Goal: Task Accomplishment & Management: Manage account settings

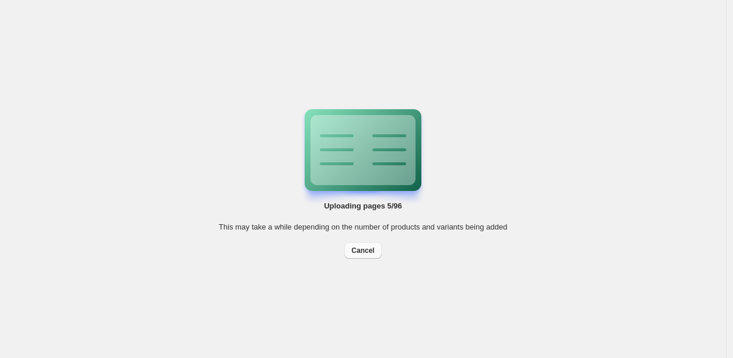
click at [363, 247] on span "Cancel" at bounding box center [363, 250] width 23 height 9
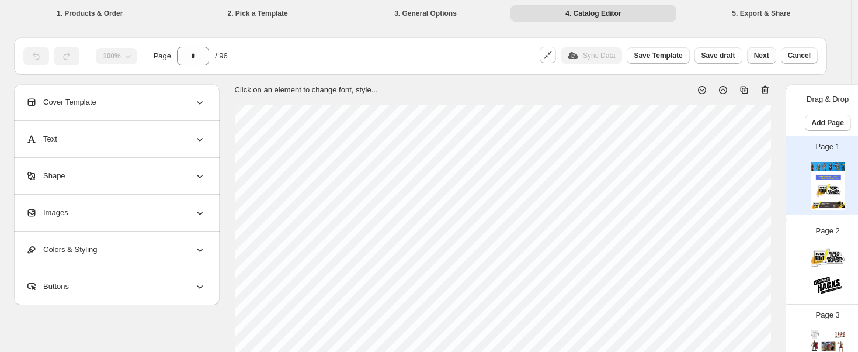
click at [733, 55] on span "Next" at bounding box center [761, 55] width 15 height 9
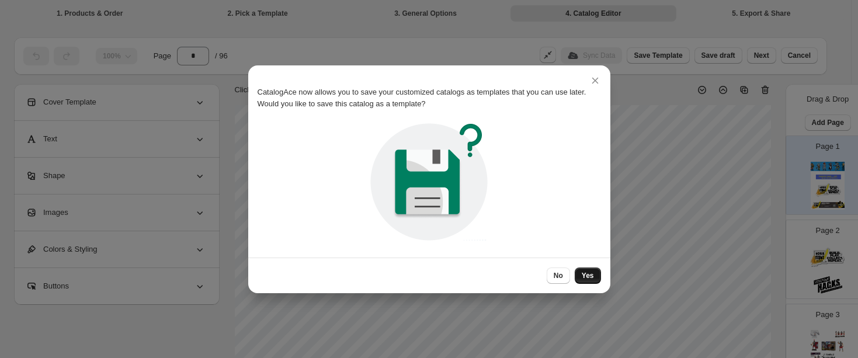
click at [589, 276] on span "Yes" at bounding box center [588, 275] width 12 height 9
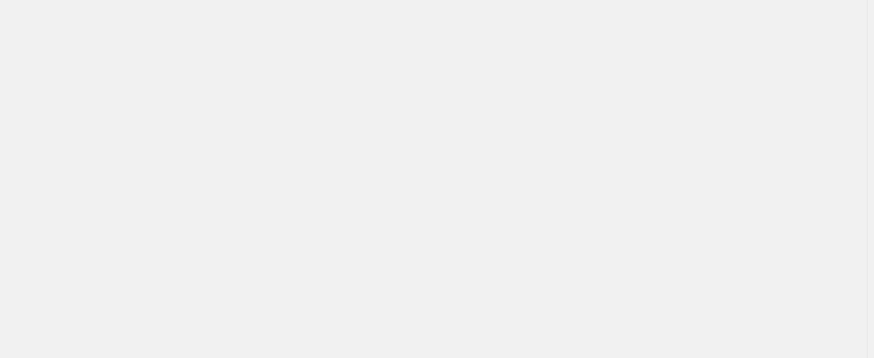
click at [733, 54] on html "Billing Help Center Get Support Suggestion box" at bounding box center [437, 179] width 874 height 358
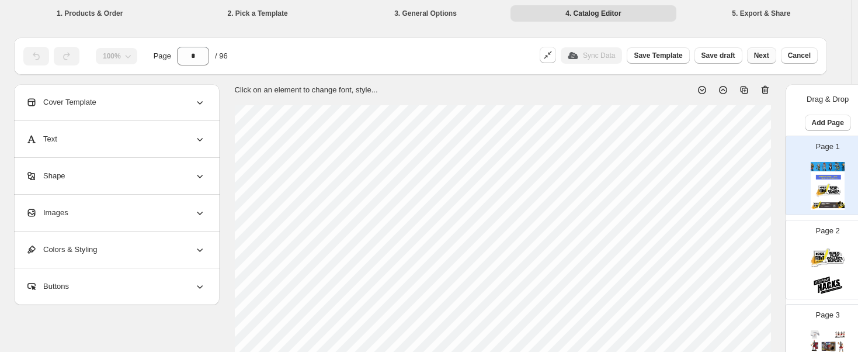
click at [733, 54] on span "Next" at bounding box center [761, 55] width 15 height 9
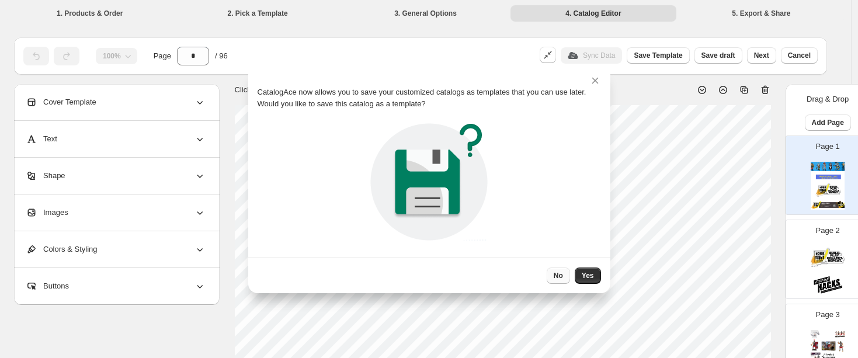
click at [556, 272] on span "No" at bounding box center [558, 275] width 9 height 9
